Goal: Task Accomplishment & Management: Manage account settings

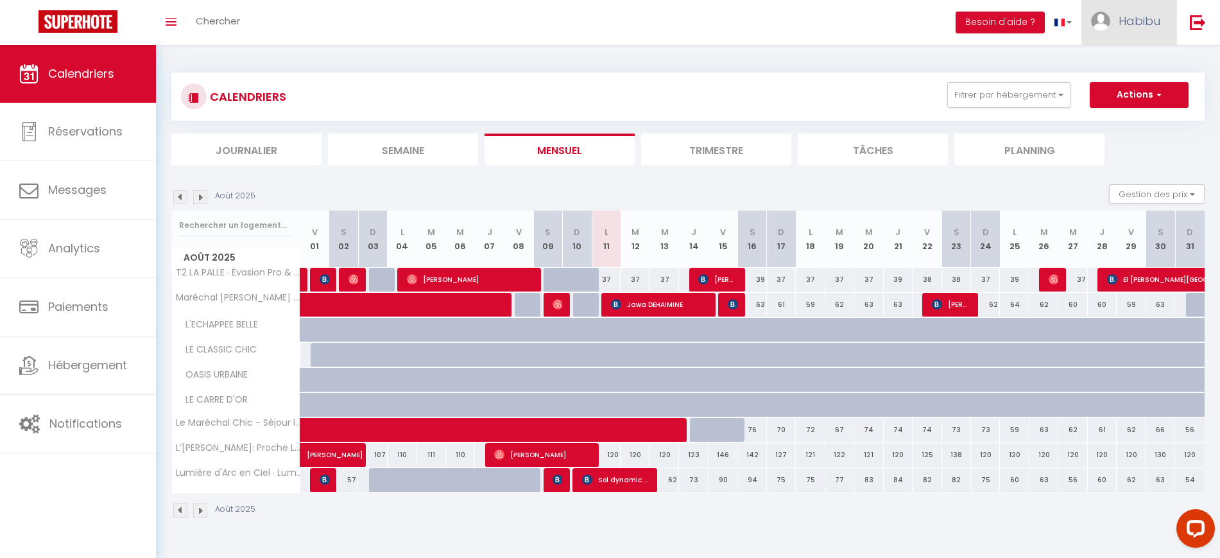
click at [1144, 26] on span "Habibu" at bounding box center [1139, 21] width 42 height 16
click at [1136, 61] on link "Paramètres" at bounding box center [1124, 64] width 95 height 22
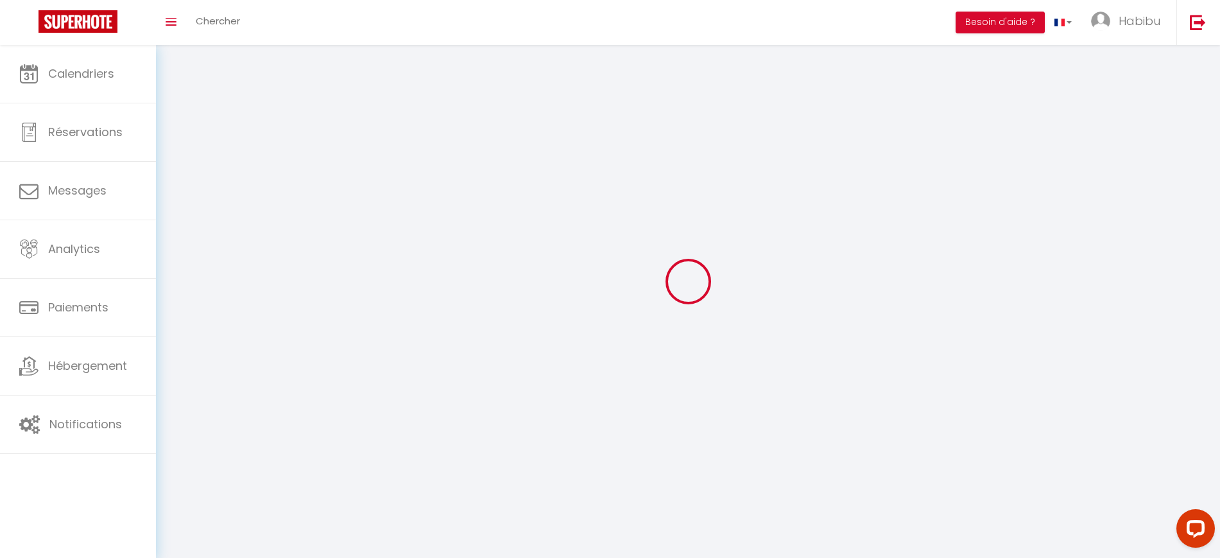
type input "TaPccrDqmEoJxIcMurdXoiNOq"
type input "hvAiQt01PMU1XjtlUhDO2QOxj"
type input "[URL][DOMAIN_NAME]"
select select "fr"
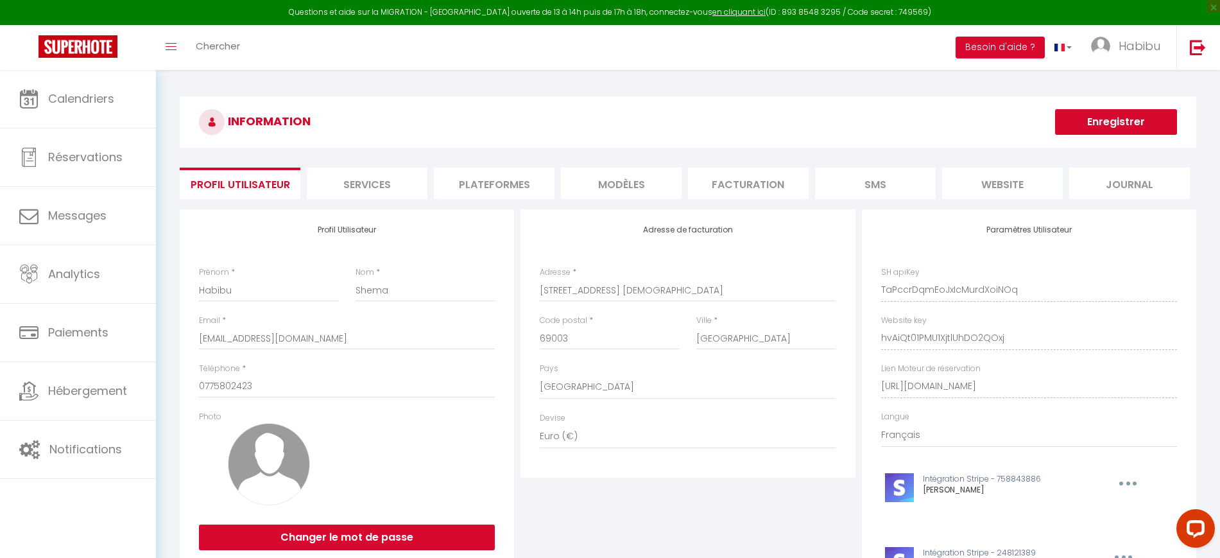
click at [506, 185] on li "Plateformes" at bounding box center [494, 182] width 121 height 31
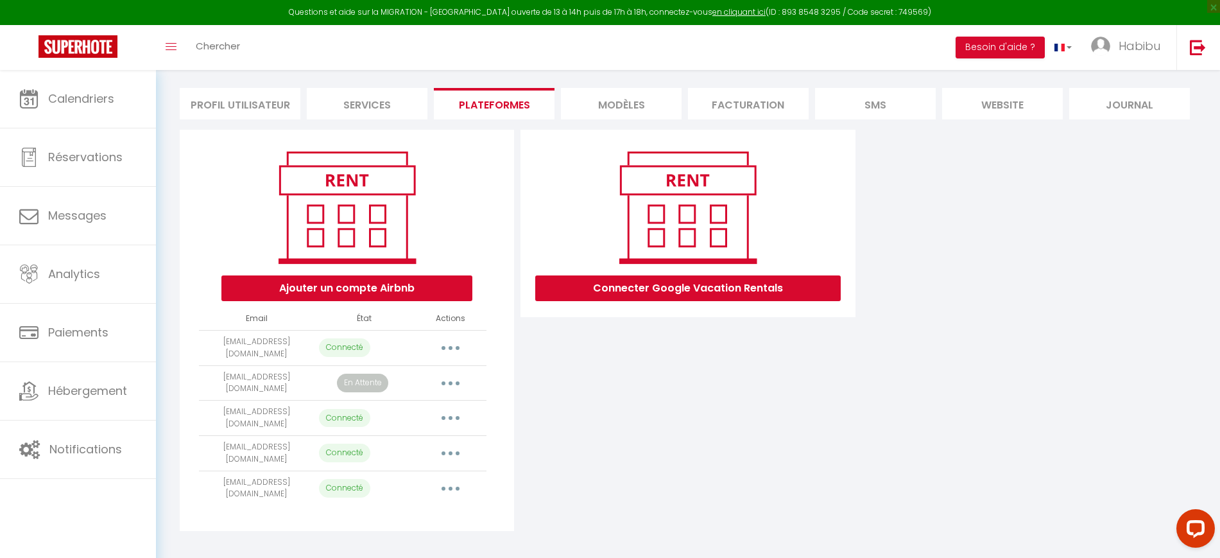
scroll to position [81, 0]
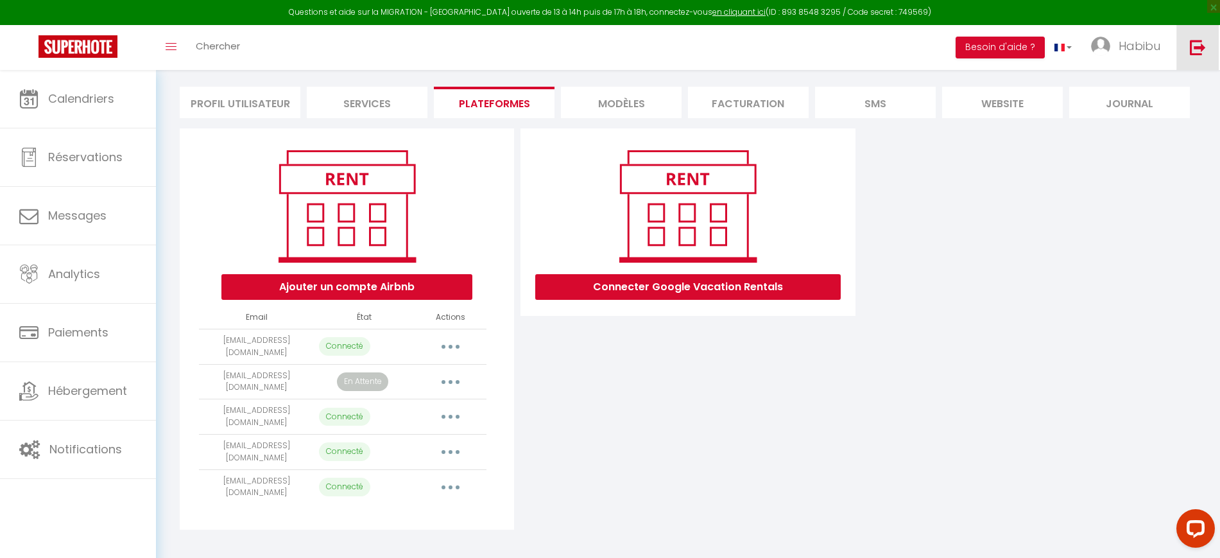
click at [1206, 49] on img at bounding box center [1198, 47] width 16 height 16
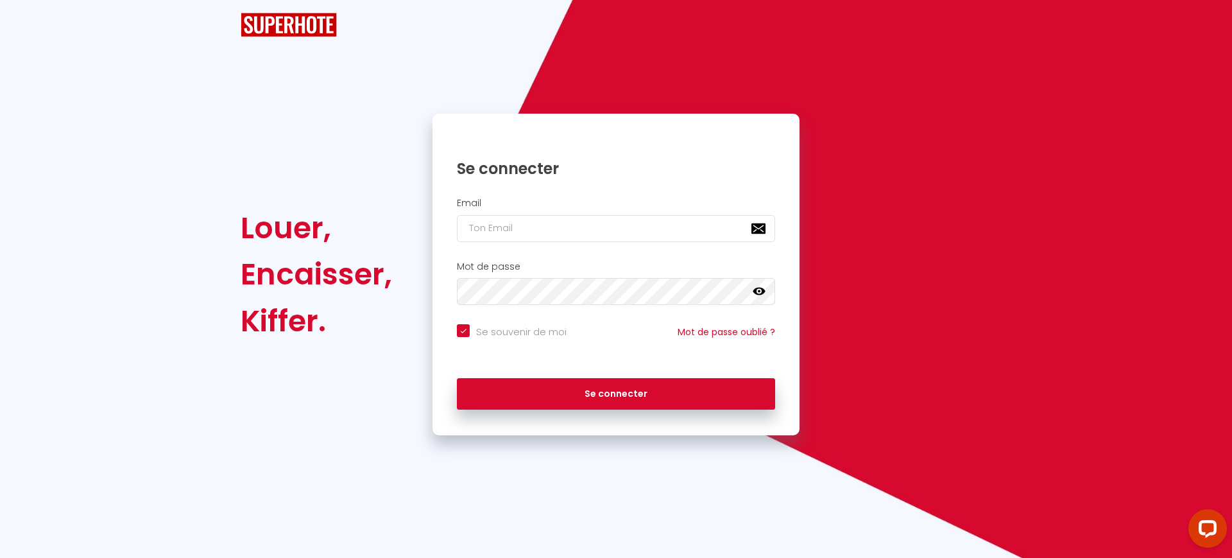
checkbox input "true"
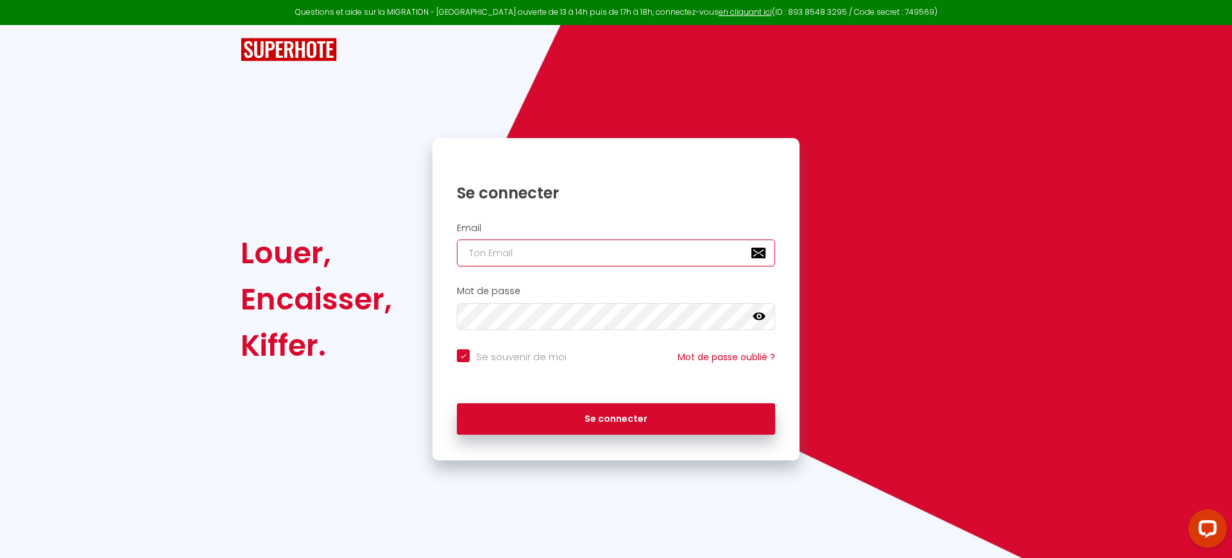
click at [506, 249] on input "email" at bounding box center [616, 252] width 318 height 27
paste input "[EMAIL_ADDRESS][DOMAIN_NAME]"
type input "[EMAIL_ADDRESS][DOMAIN_NAME]"
checkbox input "true"
type input "[EMAIL_ADDRESS][DOMAIN_NAME]"
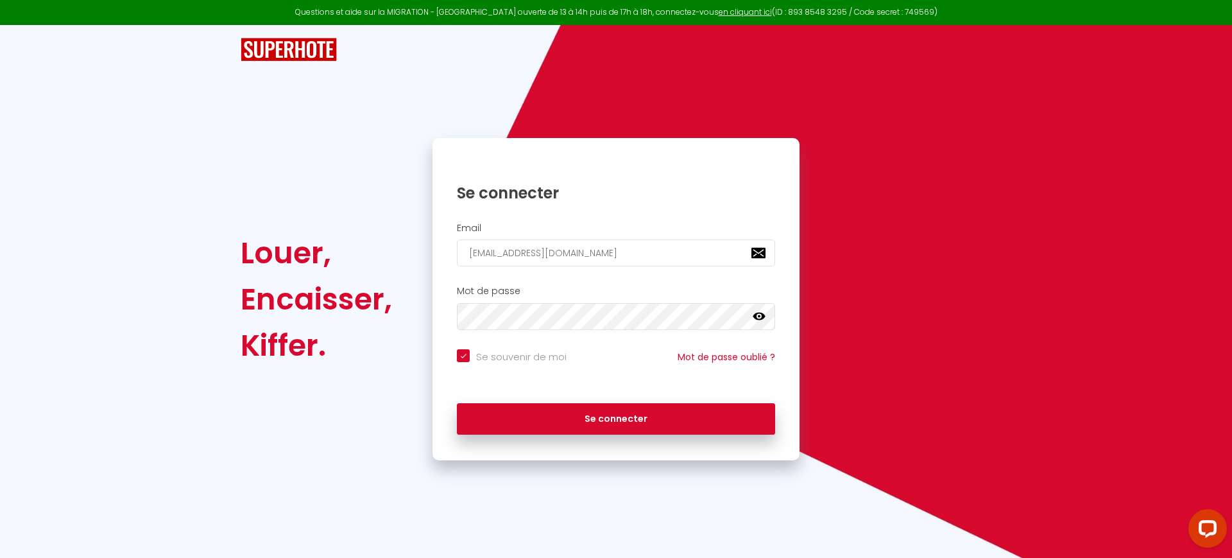
click at [520, 353] on input "Se souvenir de moi" at bounding box center [512, 355] width 110 height 13
checkbox input "false"
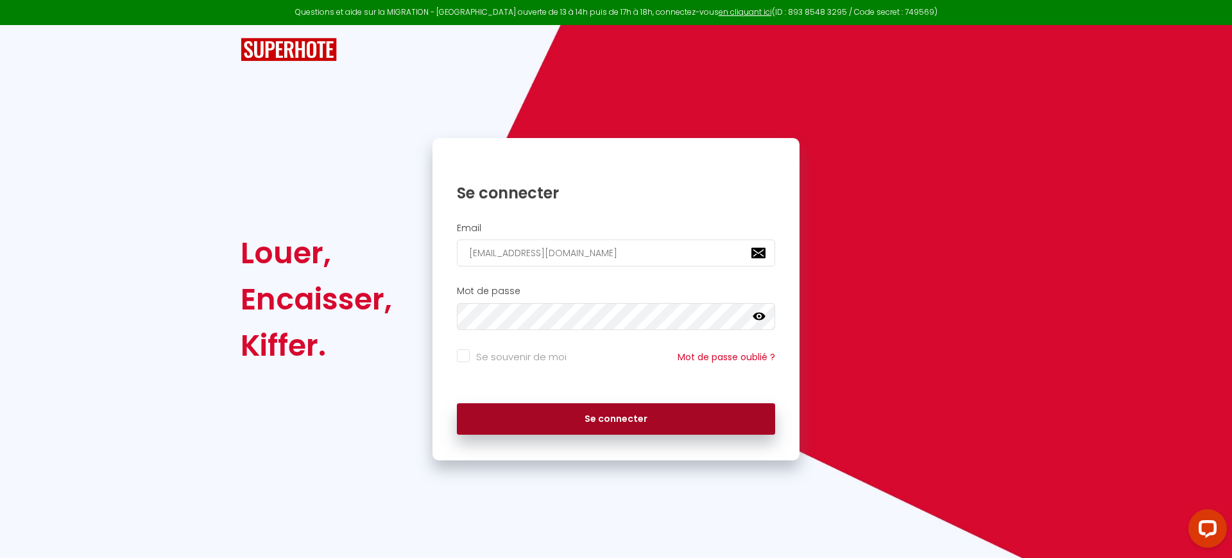
click at [535, 404] on div "Se connecter" at bounding box center [615, 416] width 367 height 38
click at [562, 407] on button "Se connecter" at bounding box center [616, 419] width 318 height 32
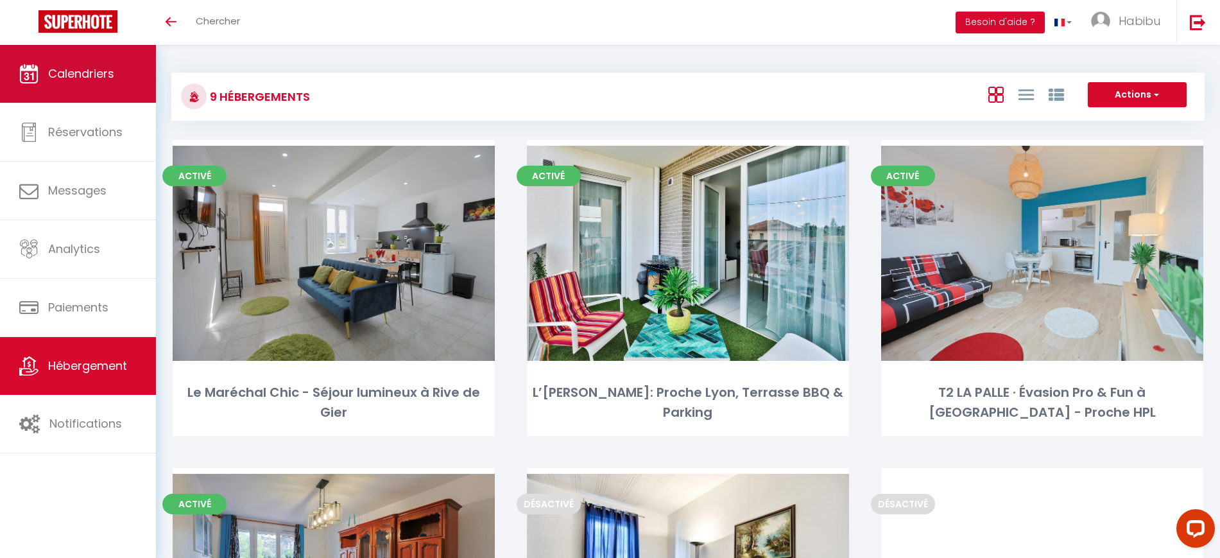
click at [107, 80] on span "Calendriers" at bounding box center [81, 73] width 66 height 16
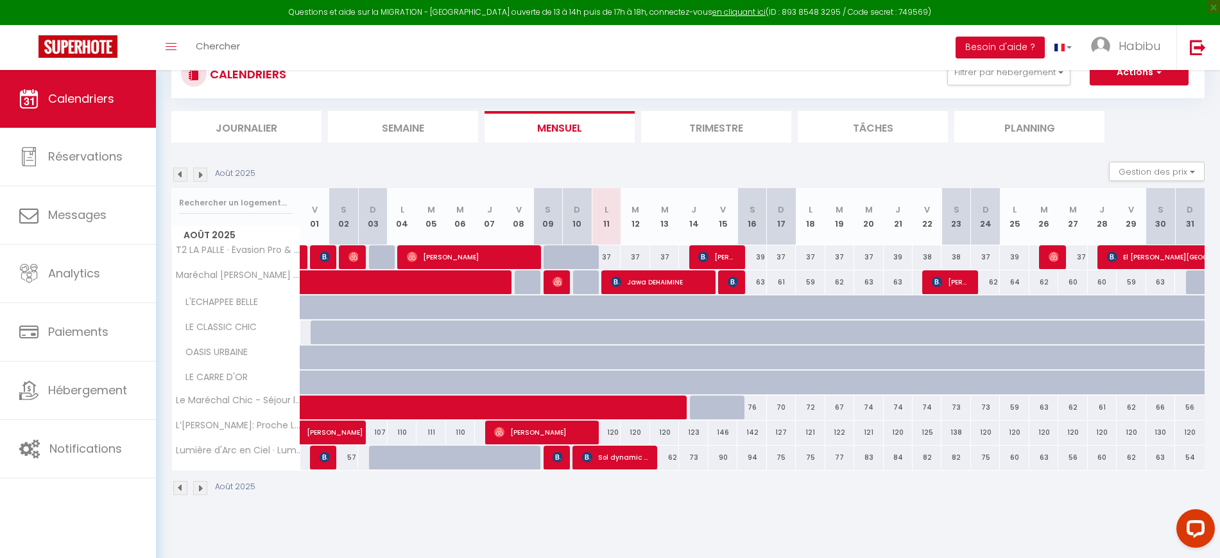
scroll to position [70, 0]
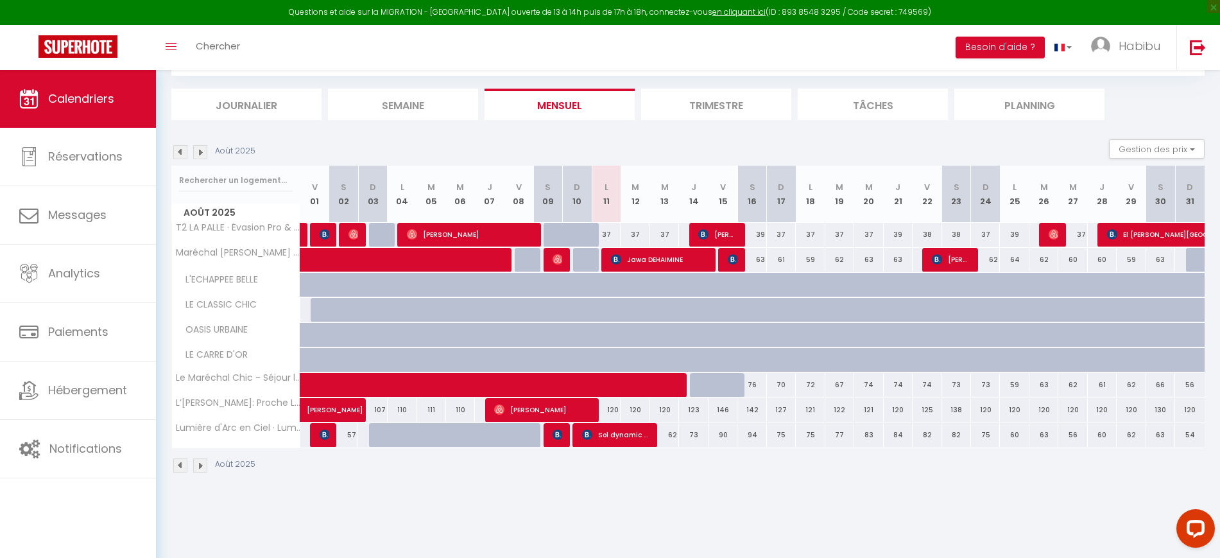
click at [733, 103] on li "Trimestre" at bounding box center [716, 104] width 150 height 31
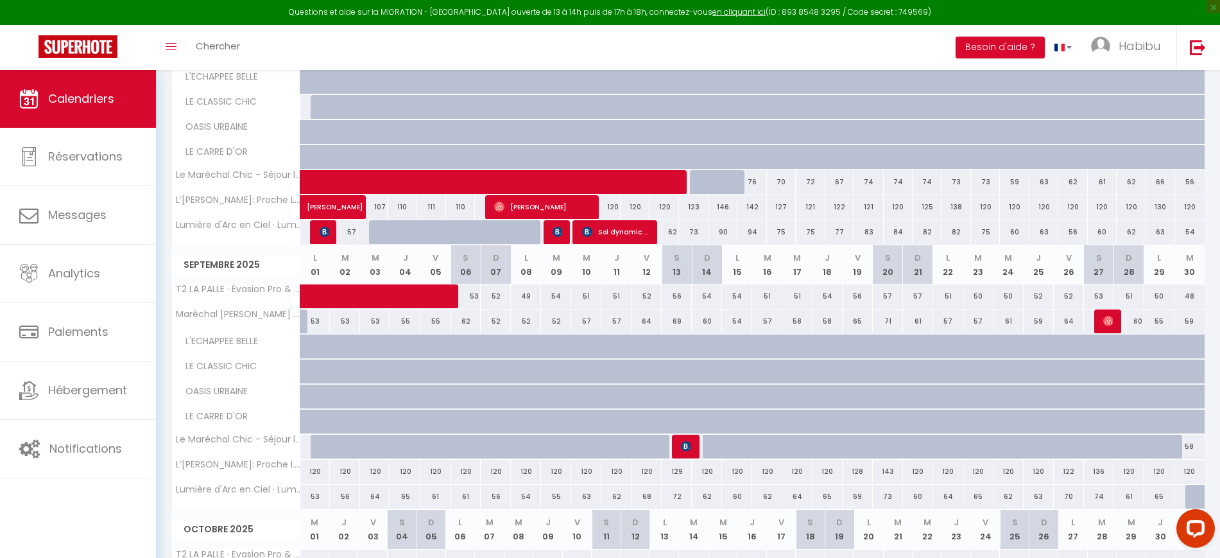
scroll to position [311, 0]
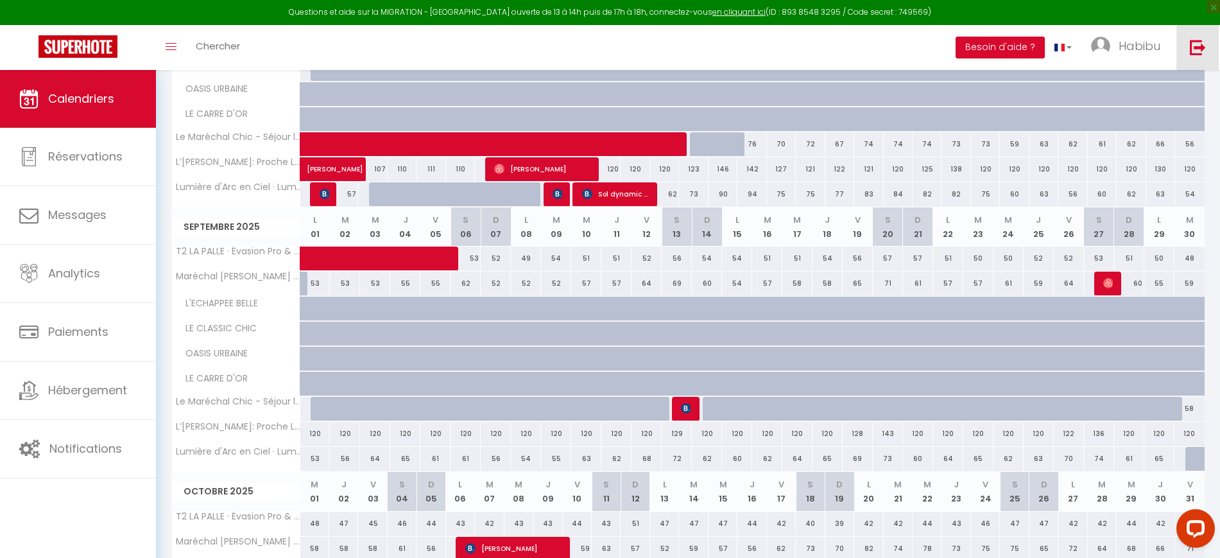
click at [1204, 35] on link at bounding box center [1197, 47] width 42 height 45
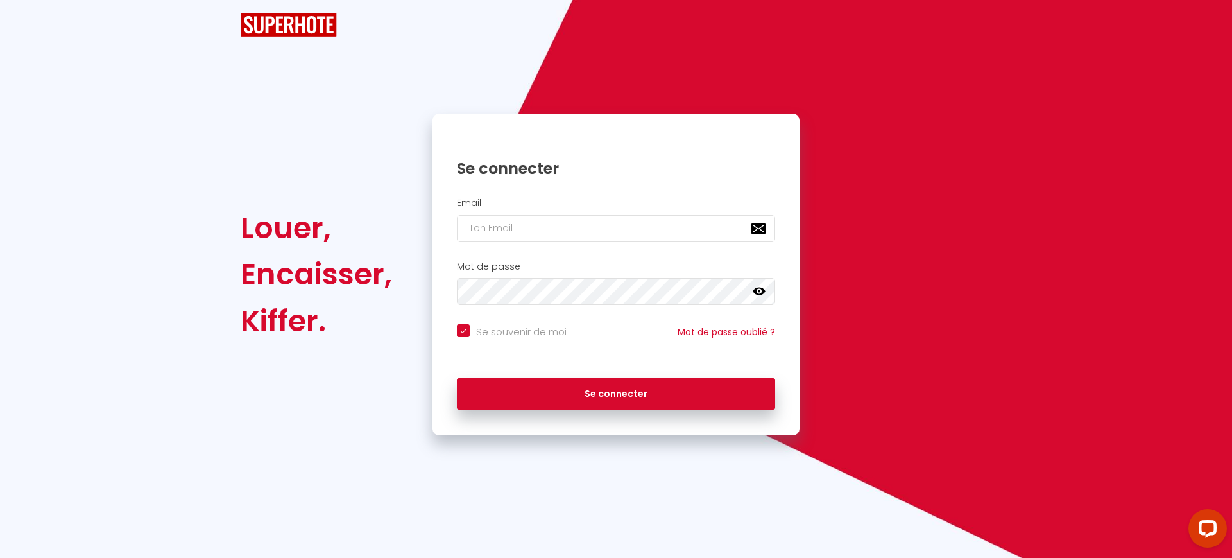
checkbox input "true"
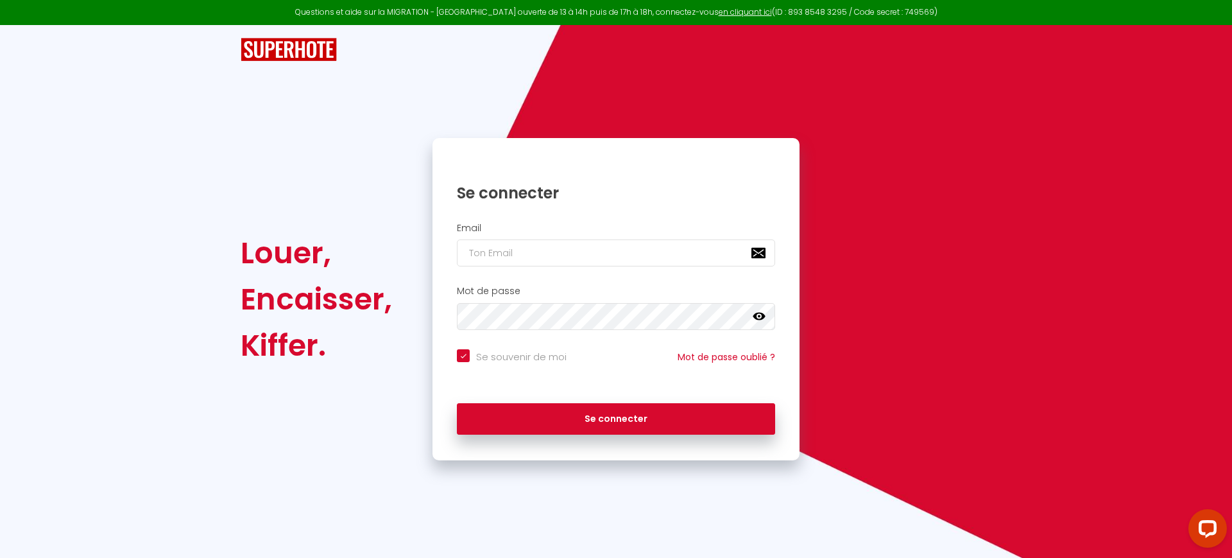
click at [527, 266] on div "Email" at bounding box center [615, 248] width 367 height 64
click at [534, 261] on input "email" at bounding box center [616, 252] width 318 height 27
paste input "contact@alexandra-gestion.fr"
type input "contact@alexandra-gestion.fr"
checkbox input "true"
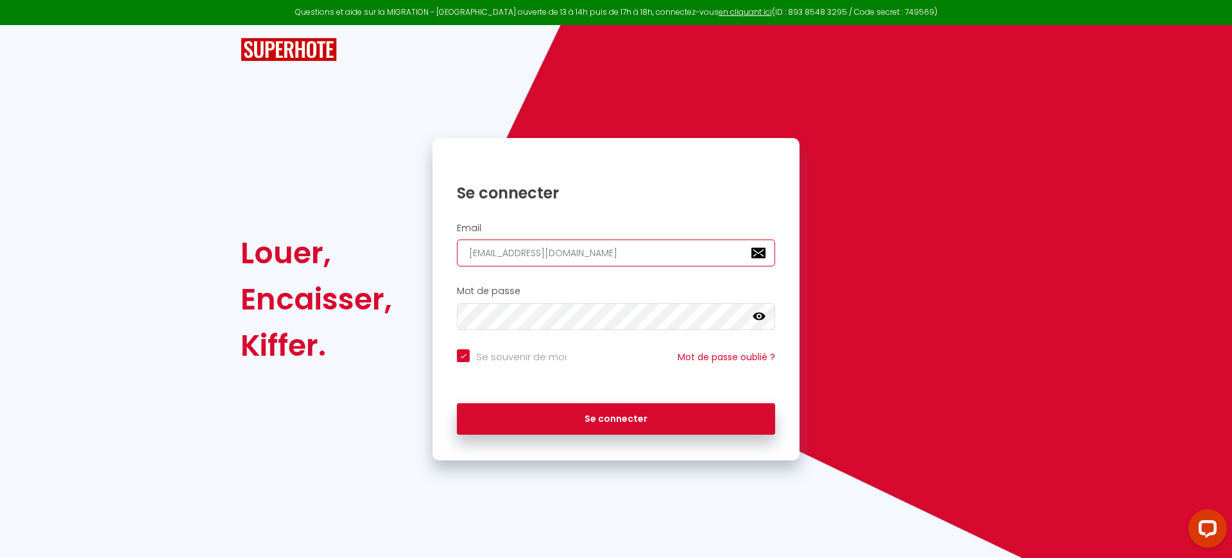
type input "contact@alexandra-gestion.fr"
click at [536, 363] on label "Se souvenir de moi" at bounding box center [518, 356] width 97 height 15
click at [536, 362] on input "Se souvenir de moi" at bounding box center [512, 355] width 110 height 13
checkbox input "false"
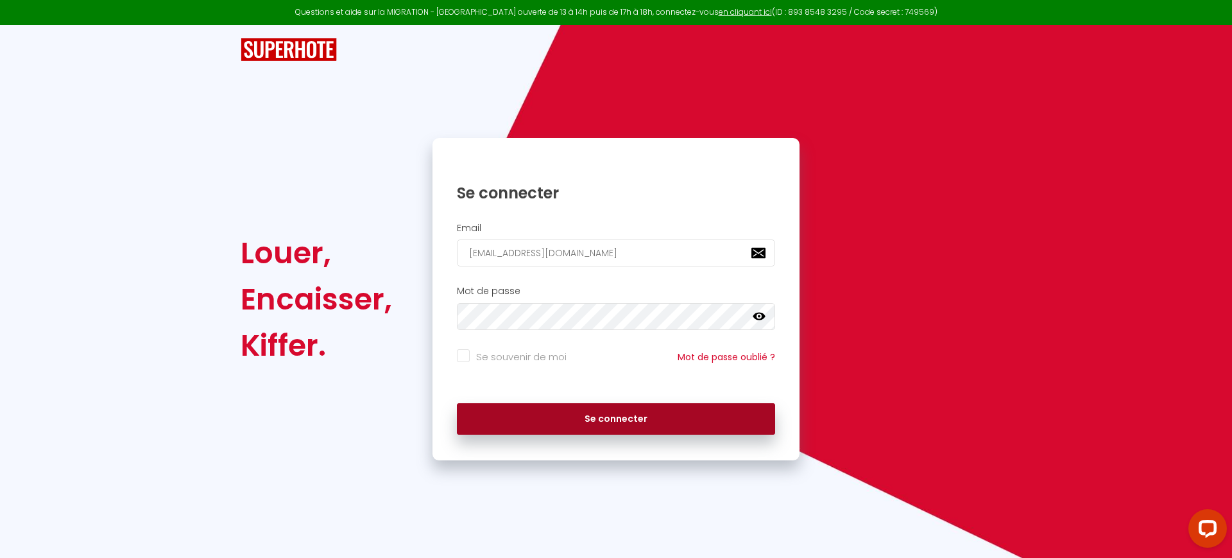
click at [551, 420] on button "Se connecter" at bounding box center [616, 419] width 318 height 32
